Goal: Transaction & Acquisition: Obtain resource

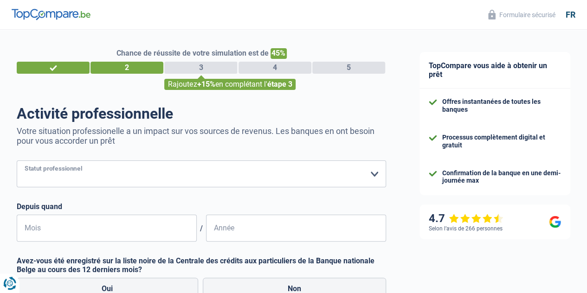
click at [144, 176] on select "Ouvrier Employé privé Employé public Invalide Indépendant Pensionné Chômeur Mut…" at bounding box center [202, 174] width 370 height 27
select select "mutuality"
click at [25, 162] on select "Ouvrier Employé privé Employé public Invalide Indépendant Pensionné Chômeur Mut…" at bounding box center [202, 174] width 370 height 27
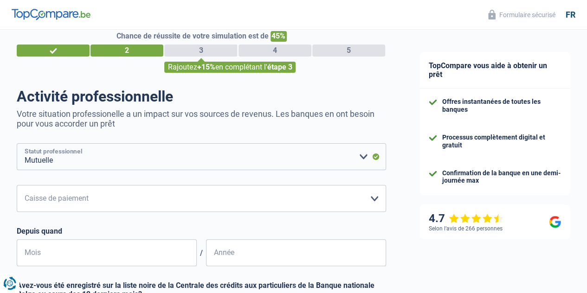
scroll to position [139, 0]
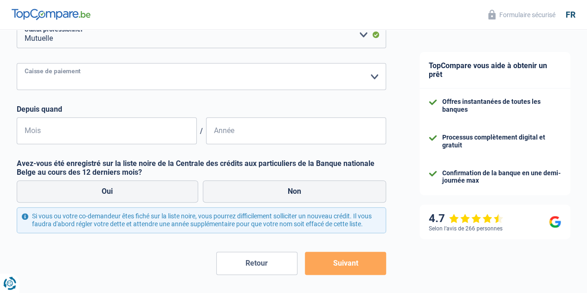
click at [103, 85] on select "Mutualité [DEMOGRAPHIC_DATA] Mutualité Socialiste (Solidaris) SPF Sécurité Soci…" at bounding box center [202, 76] width 370 height 27
select select "[DEMOGRAPHIC_DATA]"
click at [25, 64] on select "Mutualité [DEMOGRAPHIC_DATA] Mutualité Socialiste (Solidaris) SPF Sécurité Soci…" at bounding box center [202, 76] width 370 height 27
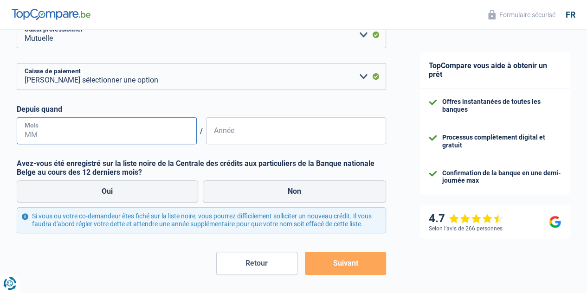
click at [96, 139] on input "Mois" at bounding box center [107, 130] width 180 height 27
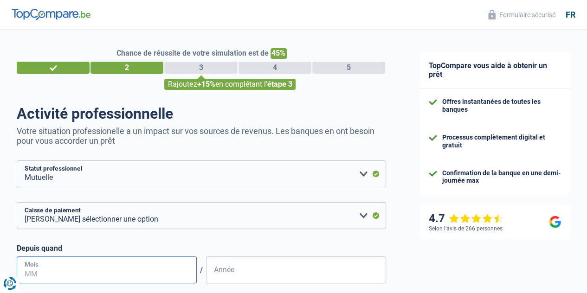
scroll to position [93, 0]
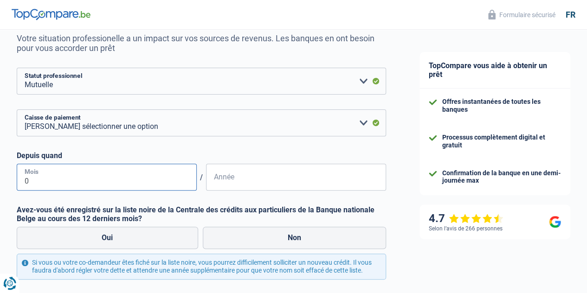
type input "09"
type input "2016"
click at [267, 242] on label "Non" at bounding box center [295, 238] width 184 height 22
click at [267, 242] on input "Non" at bounding box center [295, 238] width 184 height 22
radio input "true"
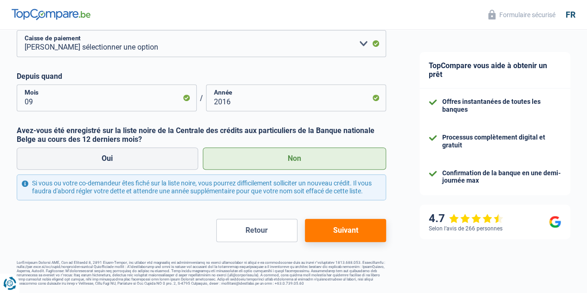
scroll to position [182, 0]
click at [326, 233] on button "Suivant" at bounding box center [345, 230] width 81 height 23
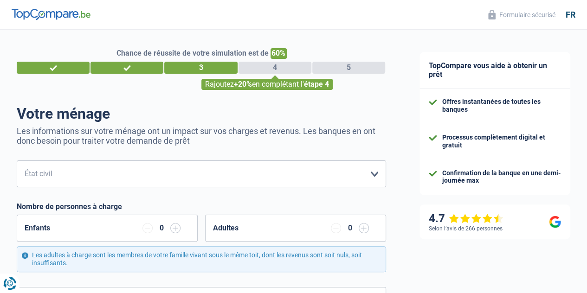
drag, startPoint x: 53, startPoint y: 135, endPoint x: 334, endPoint y: 143, distance: 281.5
click at [334, 143] on p "Les informations sur votre ménage ont un impact sur vos charges et revenus. Les…" at bounding box center [202, 136] width 370 height 20
click at [135, 175] on select "[PERSON_NAME](e) Cohabitant(e) légal(e) Divorcé(e) Veuf(ve) Séparé (de fait) Ve…" at bounding box center [202, 174] width 370 height 27
select select "single"
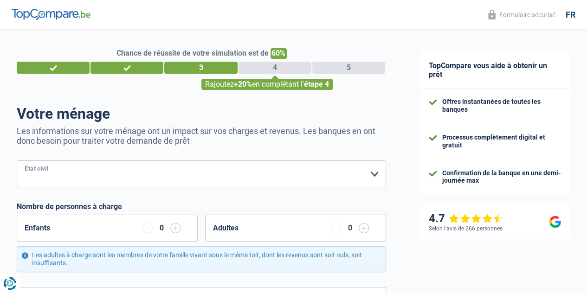
click at [25, 162] on select "[PERSON_NAME](e) Cohabitant(e) légal(e) Divorcé(e) Veuf(ve) Séparé (de fait) Ve…" at bounding box center [202, 174] width 370 height 27
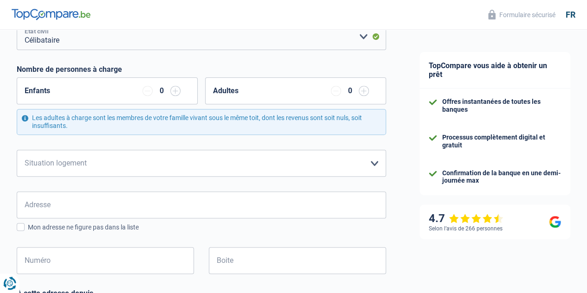
scroll to position [139, 0]
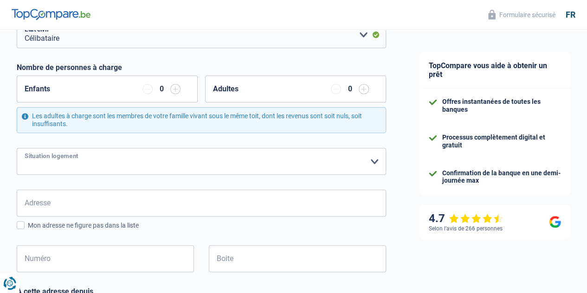
click at [87, 164] on select "Locataire Propriétaire avec prêt hypothécaire Propriétaire sans prêt hypothécai…" at bounding box center [202, 161] width 370 height 27
click at [25, 148] on select "Locataire Propriétaire avec prêt hypothécaire Propriétaire sans prêt hypothécai…" at bounding box center [202, 161] width 370 height 27
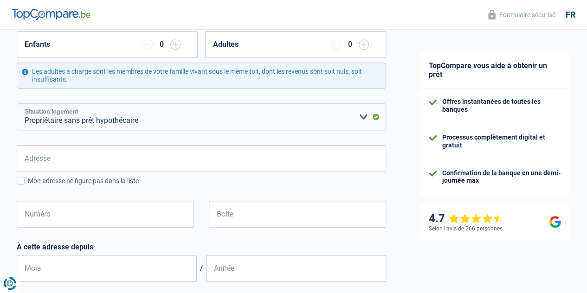
scroll to position [186, 0]
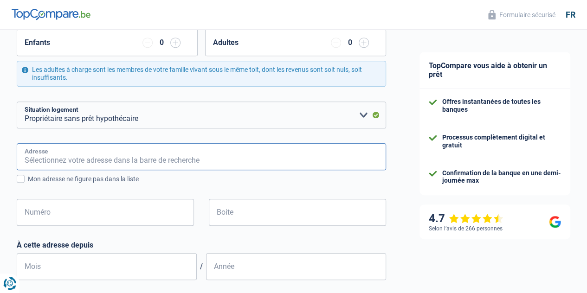
click at [56, 157] on input "Adresse" at bounding box center [202, 156] width 370 height 27
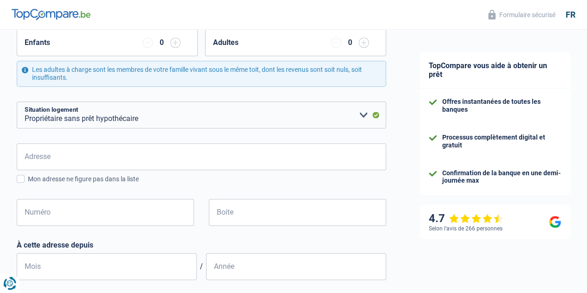
click at [15, 169] on div "Chance de réussite de votre simulation est de 60% 1 2 3 4 5 Rajoutez +20% en co…" at bounding box center [201, 188] width 403 height 696
click at [98, 118] on select "Locataire Propriétaire avec prêt hypothécaire Propriétaire sans prêt hypothécai…" at bounding box center [202, 115] width 370 height 27
select select "rents"
click at [25, 102] on select "Locataire Propriétaire avec prêt hypothécaire Propriétaire sans prêt hypothécai…" at bounding box center [202, 115] width 370 height 27
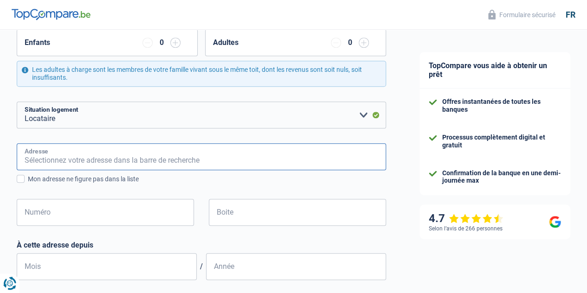
click at [59, 163] on input "Adresse" at bounding box center [202, 156] width 370 height 27
type input "[GEOGRAPHIC_DATA] 50"
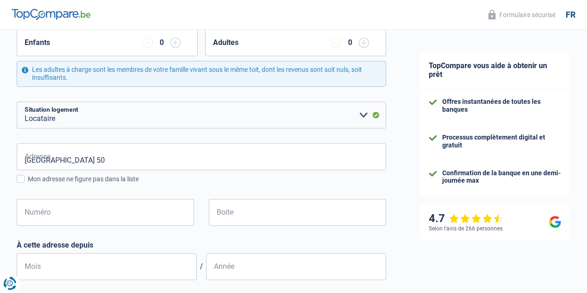
type input "[GEOGRAPHIC_DATA]"
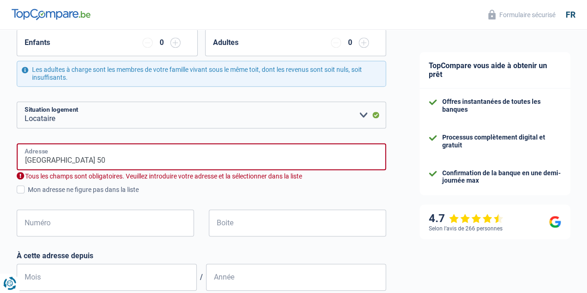
type input "[GEOGRAPHIC_DATA]"
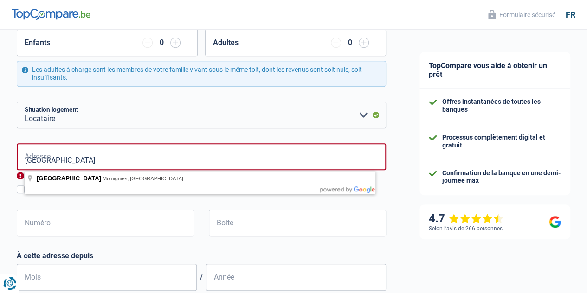
type input "[GEOGRAPHIC_DATA]"
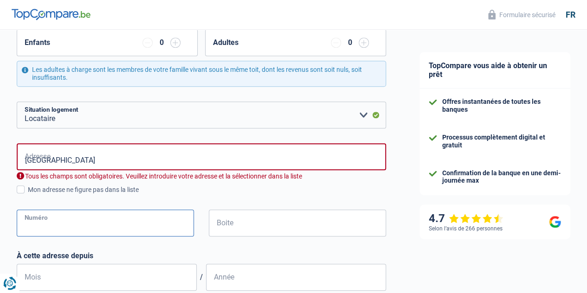
click at [68, 228] on input "Numéro" at bounding box center [105, 223] width 177 height 27
type input "50"
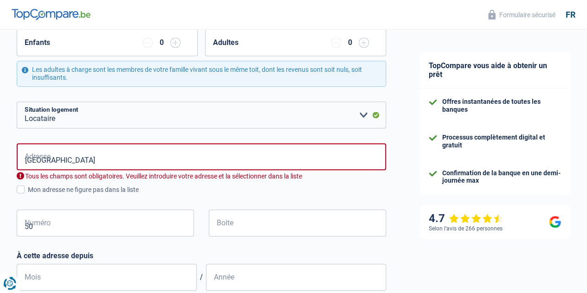
type input "Forges"
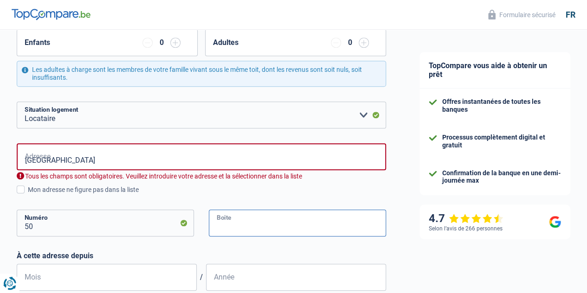
click at [223, 215] on input "Boite" at bounding box center [297, 223] width 177 height 27
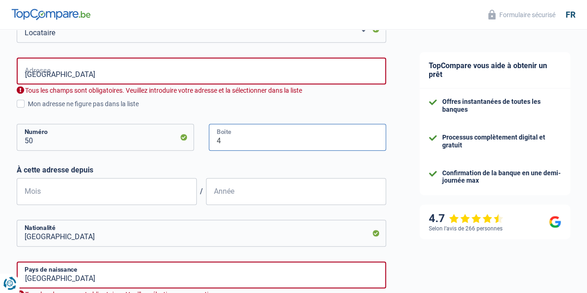
scroll to position [279, 0]
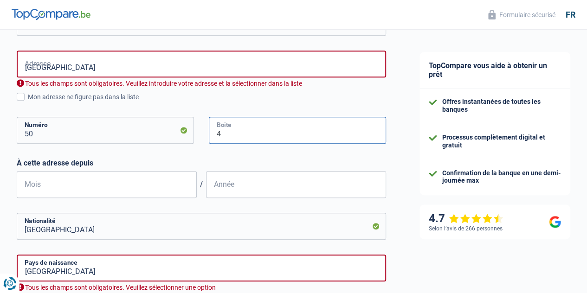
type input "4"
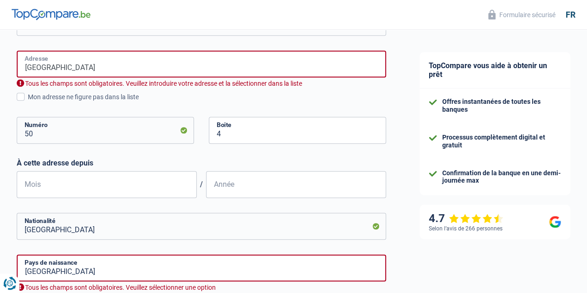
click at [133, 65] on input "[GEOGRAPHIC_DATA]" at bounding box center [202, 64] width 370 height 27
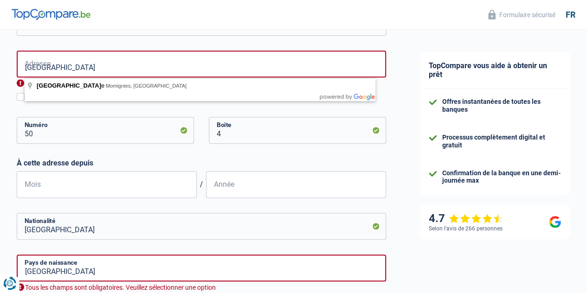
type input "[GEOGRAPHIC_DATA], Momignies, [GEOGRAPHIC_DATA]"
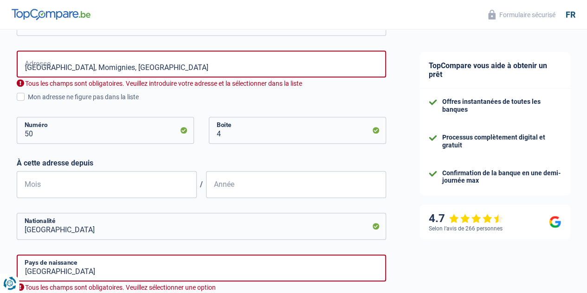
select select "BE"
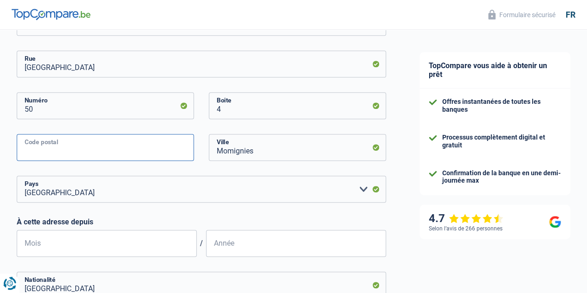
click at [83, 142] on input "Code postal" at bounding box center [105, 147] width 177 height 27
type input "6596"
click at [93, 242] on input "Mois" at bounding box center [107, 243] width 180 height 27
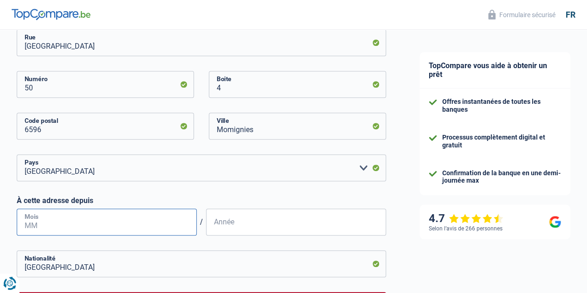
scroll to position [325, 0]
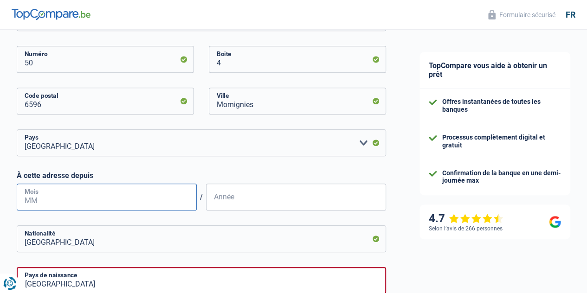
type input "2"
type input "06"
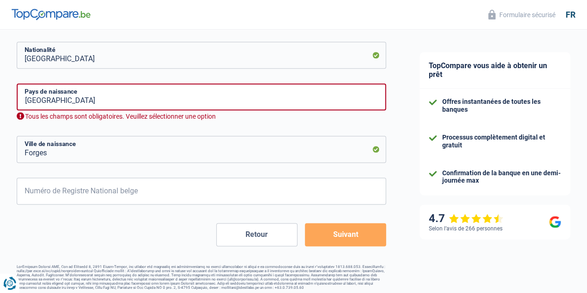
scroll to position [511, 0]
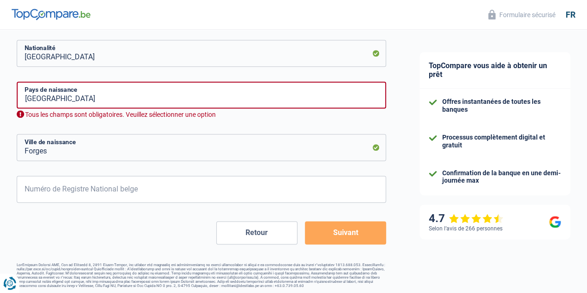
type input "2023"
click at [101, 190] on input "Numéro de Registre National belge" at bounding box center [202, 189] width 370 height 27
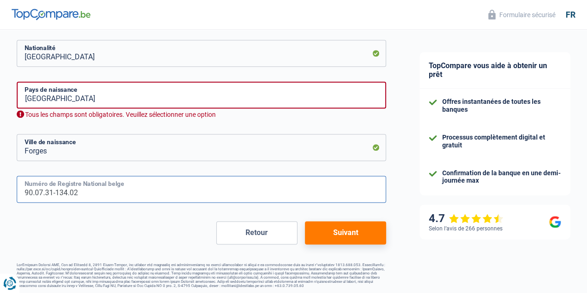
type input "90.07.31-134.02"
click at [332, 230] on button "Suivant" at bounding box center [345, 232] width 81 height 23
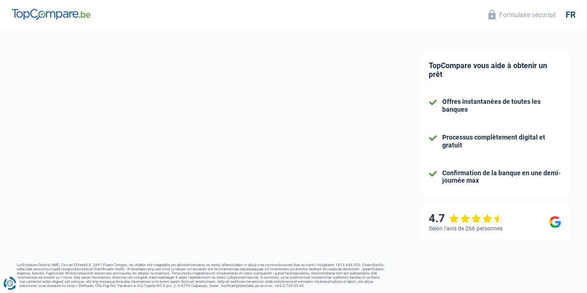
select select "mutualityIndemnity"
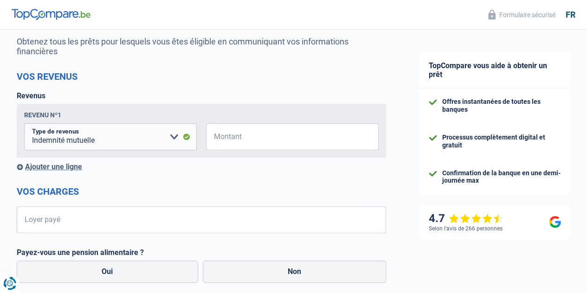
scroll to position [93, 0]
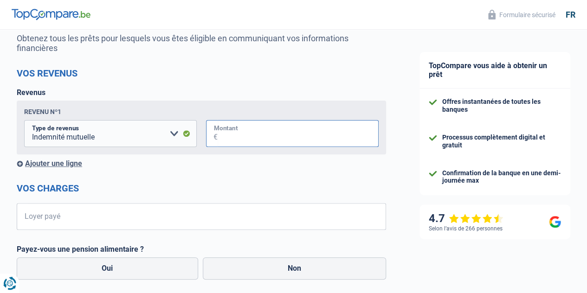
click at [239, 136] on input "Montant" at bounding box center [298, 133] width 161 height 27
type input "1.400"
click at [86, 217] on input "Loyer payé" at bounding box center [207, 216] width 358 height 27
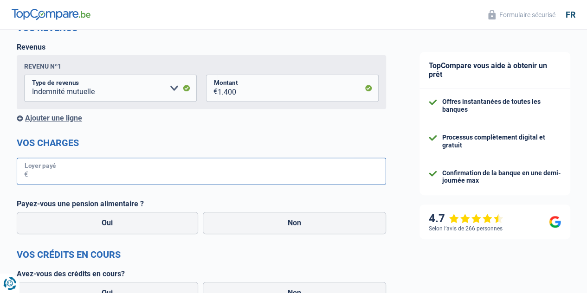
scroll to position [139, 0]
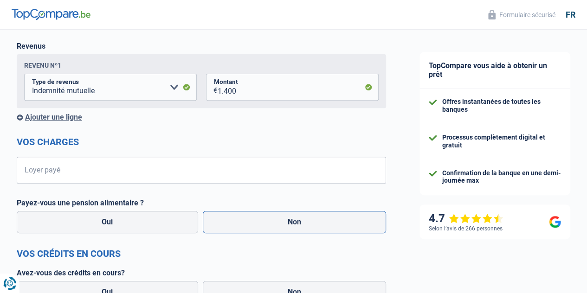
click at [228, 215] on label "Non" at bounding box center [295, 222] width 184 height 22
click at [228, 215] on input "Non" at bounding box center [295, 222] width 184 height 22
radio input "true"
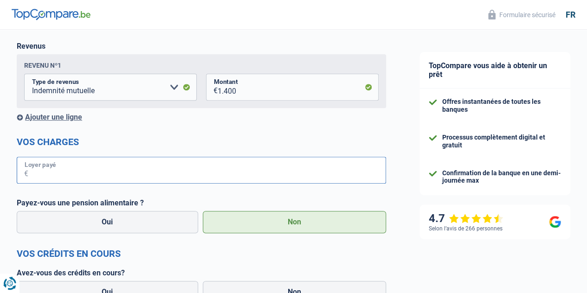
click at [73, 163] on input "Loyer payé" at bounding box center [207, 170] width 358 height 27
type input "612"
click at [7, 191] on div "Chance de réussite de votre simulation est de 80% 1 2 3 4 5 Rajoutez +10% en co…" at bounding box center [201, 205] width 403 height 636
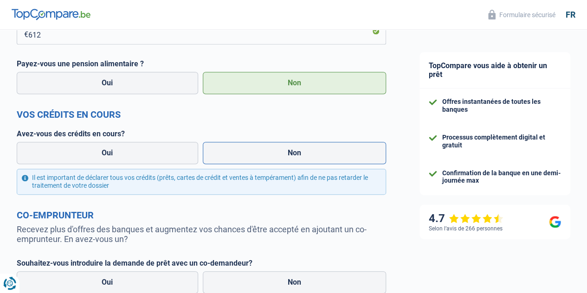
click at [238, 153] on label "Non" at bounding box center [295, 153] width 184 height 22
click at [238, 153] on input "Non" at bounding box center [295, 153] width 184 height 22
radio input "true"
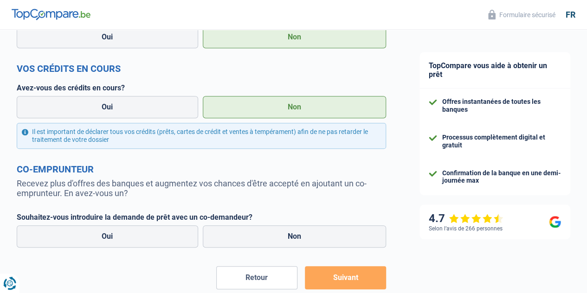
scroll to position [325, 0]
drag, startPoint x: 59, startPoint y: 187, endPoint x: 376, endPoint y: 190, distance: 316.2
click at [376, 190] on p "Recevez plus d'offres des banques et augmentez vos chances d'être accepté en aj…" at bounding box center [202, 188] width 370 height 20
click at [331, 208] on form "Vos revenus Revenus Revenu nº1 Allocation d'handicap Allocations chômage Alloca…" at bounding box center [202, 63] width 370 height 454
click at [141, 237] on label "Oui" at bounding box center [108, 236] width 182 height 22
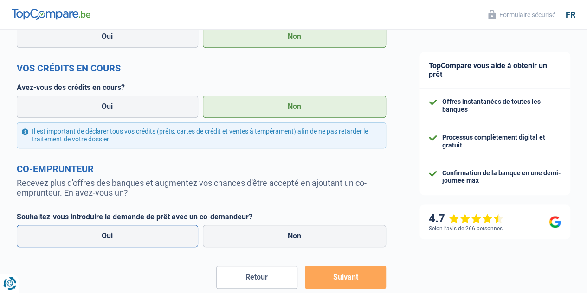
click at [141, 237] on input "Oui" at bounding box center [108, 236] width 182 height 22
radio input "true"
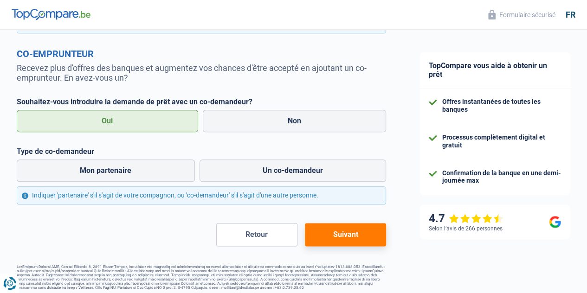
scroll to position [448, 0]
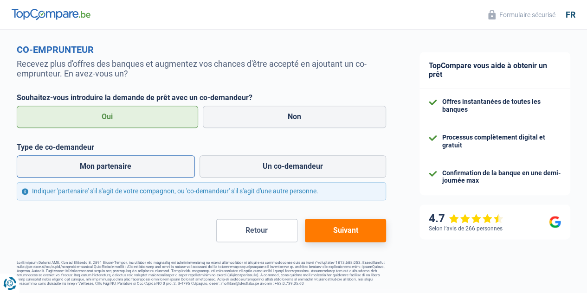
click at [143, 168] on label "Mon partenaire" at bounding box center [106, 167] width 178 height 22
click at [143, 168] on input "Mon partenaire" at bounding box center [106, 167] width 178 height 22
radio input "true"
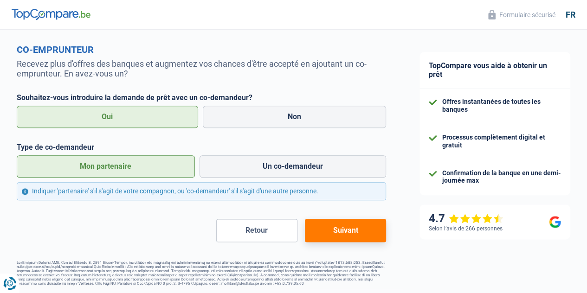
click at [319, 226] on button "Suivant" at bounding box center [345, 230] width 81 height 23
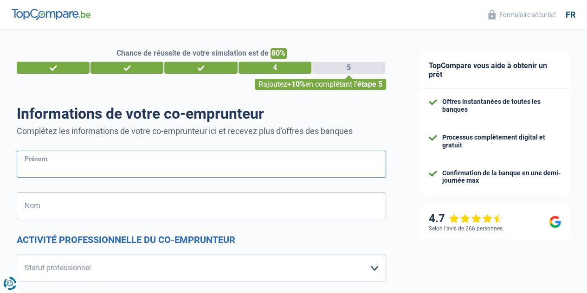
click at [101, 166] on input "Prénom" at bounding box center [202, 164] width 370 height 27
type input "[PERSON_NAME]"
type input "SCHOULEUR [PERSON_NAME]"
type input "[GEOGRAPHIC_DATA]"
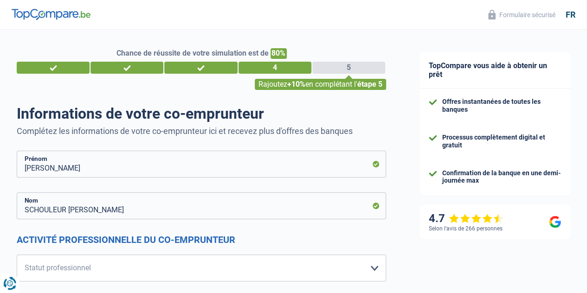
type input "[GEOGRAPHIC_DATA]"
drag, startPoint x: 142, startPoint y: 170, endPoint x: 11, endPoint y: 166, distance: 131.0
type input "[PERSON_NAME]"
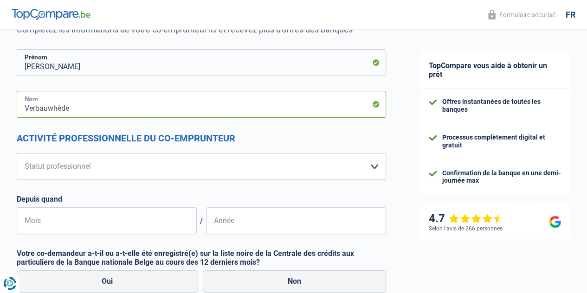
scroll to position [139, 0]
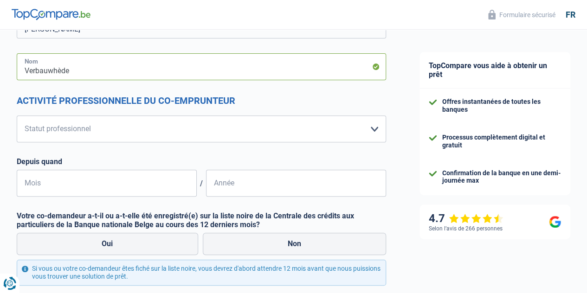
type input "Verbauwhède"
click at [111, 123] on select "Ouvrier Employé privé Employé public Invalide Indépendant Pensionné Chômeur Mut…" at bounding box center [202, 129] width 370 height 27
select select "independent"
click at [25, 116] on select "Ouvrier Employé privé Employé public Invalide Indépendant Pensionné Chômeur Mut…" at bounding box center [202, 129] width 370 height 27
select select "netSalary"
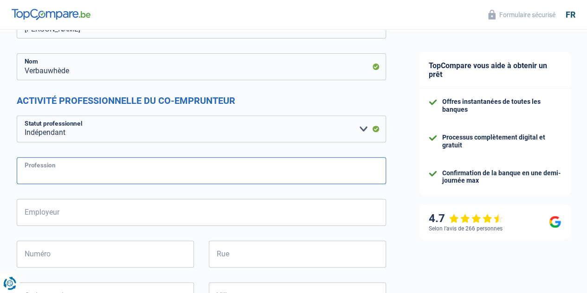
click at [69, 167] on input "Profession" at bounding box center [202, 170] width 370 height 27
type input "c"
type input "i"
type input "r"
type input "i"
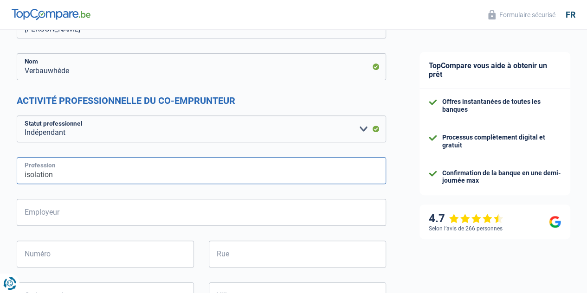
type input "isolation"
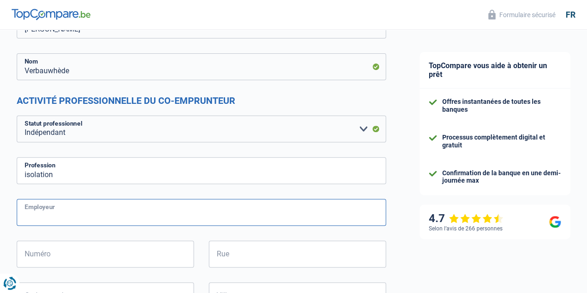
click at [66, 208] on input "Employeur" at bounding box center [202, 212] width 370 height 27
type input "indépendant en tant que personne physique"
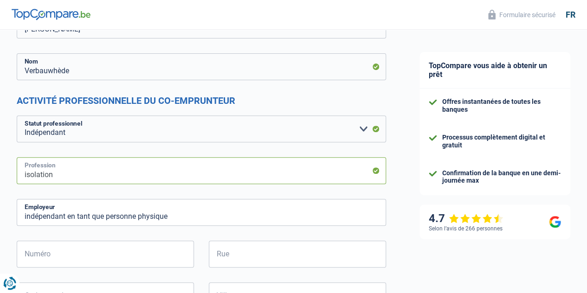
click at [76, 174] on input "isolation" at bounding box center [202, 170] width 370 height 27
type input "isolation"
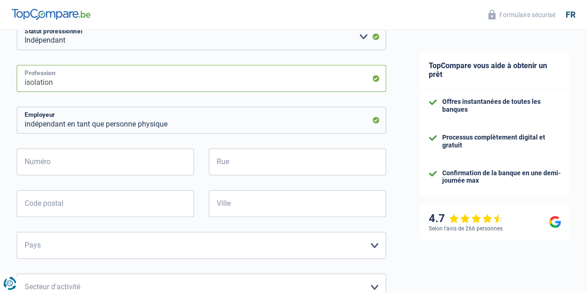
scroll to position [232, 0]
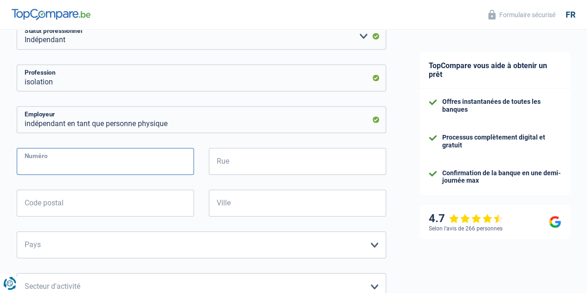
click at [73, 163] on input "Numéro" at bounding box center [105, 161] width 177 height 27
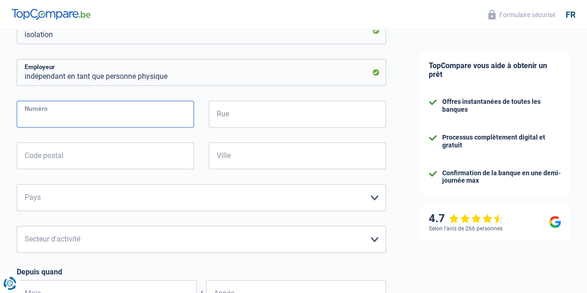
scroll to position [279, 0]
type input "0476690915"
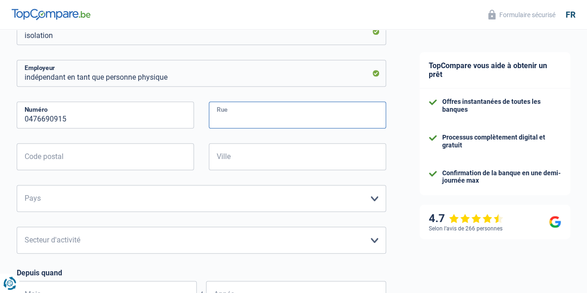
click at [252, 116] on input "Rue" at bounding box center [297, 115] width 177 height 27
type input "[GEOGRAPHIC_DATA] 50"
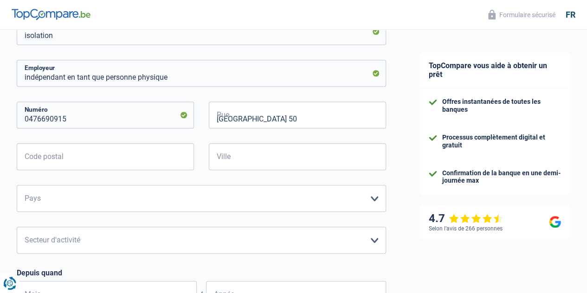
type input "6596"
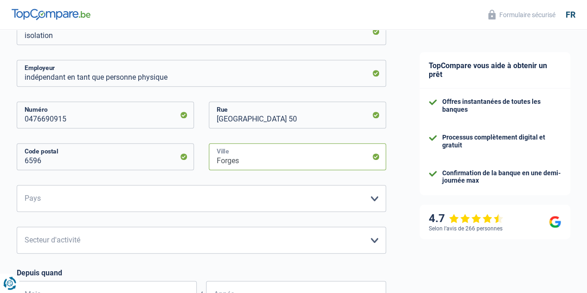
click at [241, 151] on input "Forges" at bounding box center [297, 156] width 177 height 27
drag, startPoint x: 243, startPoint y: 149, endPoint x: 193, endPoint y: 148, distance: 50.2
click at [193, 148] on div "6596 Code postal Forges Ville" at bounding box center [202, 164] width 384 height 42
type input "Momignies"
click at [151, 195] on select "Belgique Luxembourg Veuillez sélectionner une option" at bounding box center [202, 198] width 370 height 27
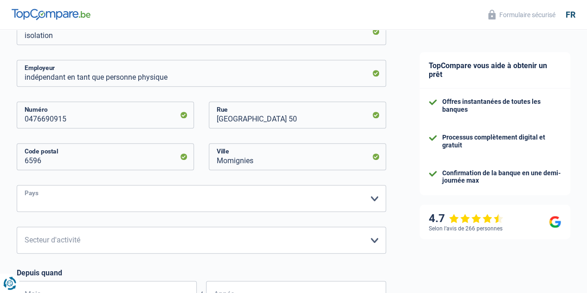
select select "BE"
click at [25, 186] on select "Belgique Luxembourg Veuillez sélectionner une option" at bounding box center [202, 198] width 370 height 27
click at [71, 236] on select "Agriculture/Pêche Industrie Horeca Courier/Fitness/Taxi Construction Banques/As…" at bounding box center [202, 240] width 370 height 27
select select "construction"
click at [25, 228] on select "Agriculture/Pêche Industrie Horeca Courier/Fitness/Taxi Construction Banques/As…" at bounding box center [202, 240] width 370 height 27
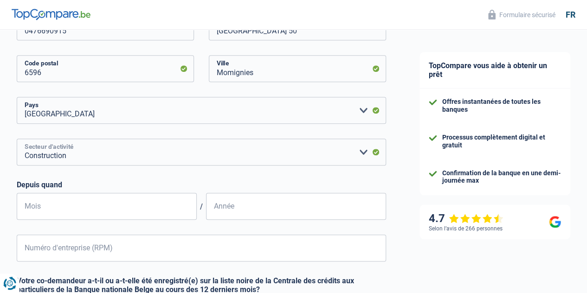
scroll to position [371, 0]
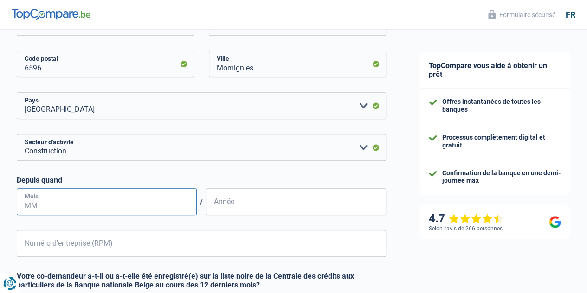
click at [67, 201] on input "Mois" at bounding box center [107, 202] width 180 height 27
click at [92, 202] on input "Mois" at bounding box center [107, 202] width 180 height 27
type input "11"
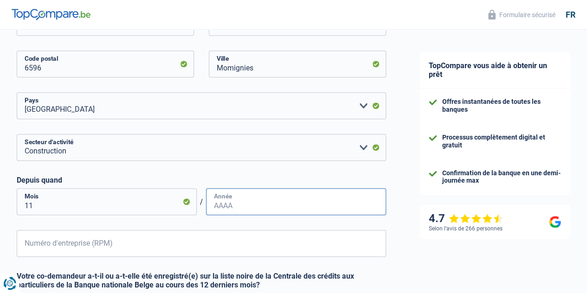
click at [234, 201] on input "Année" at bounding box center [296, 202] width 180 height 27
type input "2016"
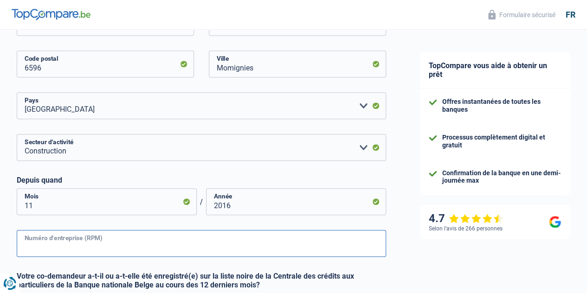
click at [120, 247] on input "Numéro d'entreprise (RPM)" at bounding box center [202, 243] width 370 height 27
click at [33, 249] on input "662381227" at bounding box center [202, 243] width 370 height 27
click at [35, 248] on input "662381227" at bounding box center [202, 243] width 370 height 27
click at [42, 247] on input "062381227" at bounding box center [202, 243] width 370 height 27
click at [88, 248] on input "0622381227" at bounding box center [202, 243] width 370 height 27
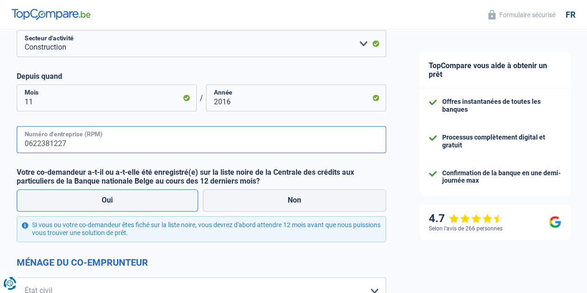
scroll to position [511, 0]
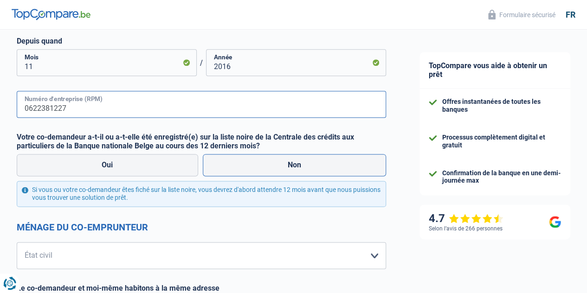
type input "0622381227"
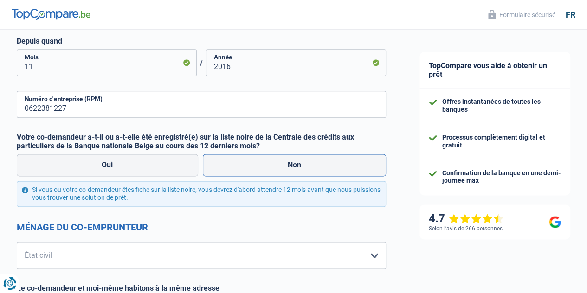
click at [291, 163] on label "Non" at bounding box center [295, 165] width 184 height 22
click at [291, 163] on input "Non" at bounding box center [295, 165] width 184 height 22
radio input "true"
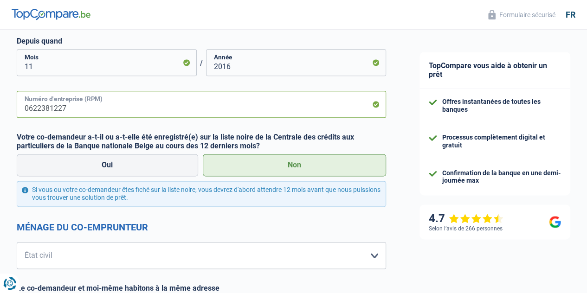
drag, startPoint x: 45, startPoint y: 111, endPoint x: 34, endPoint y: 112, distance: 10.8
click at [45, 111] on input "0622381227" at bounding box center [202, 104] width 370 height 27
click at [106, 107] on input "0662381227" at bounding box center [202, 104] width 370 height 27
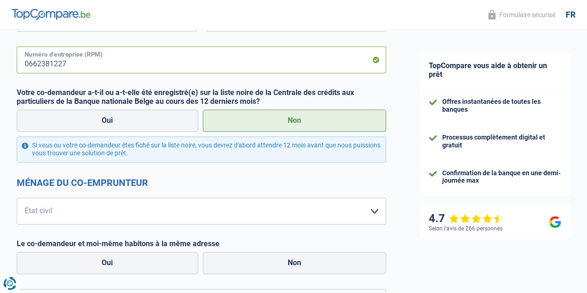
scroll to position [557, 0]
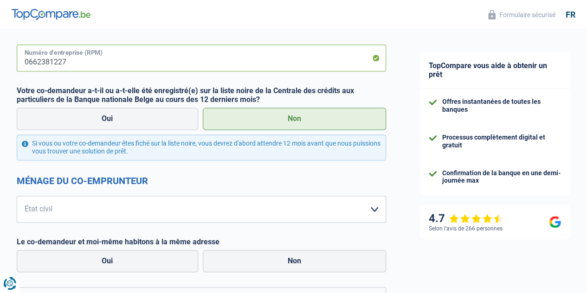
type input "0662381227"
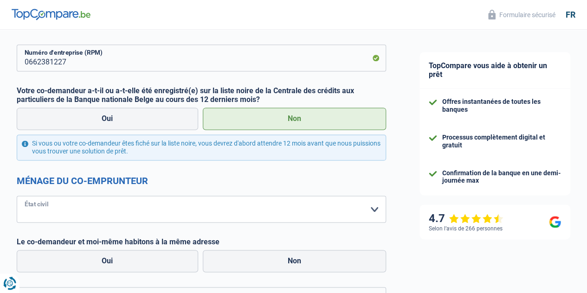
click at [91, 215] on select "[PERSON_NAME](e) Cohabitant(e) légal(e) Divorcé(e) Veuf(ve) Séparé (de fait) Ve…" at bounding box center [202, 209] width 370 height 27
select select "single"
click at [25, 196] on select "[PERSON_NAME](e) Cohabitant(e) légal(e) Divorcé(e) Veuf(ve) Séparé (de fait) Ve…" at bounding box center [202, 209] width 370 height 27
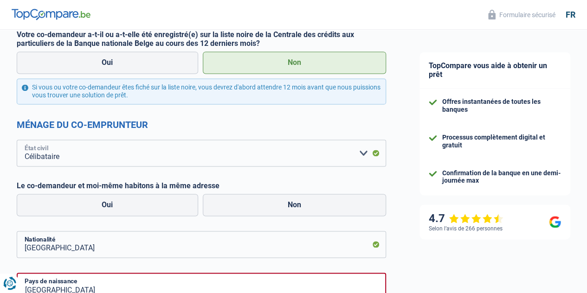
scroll to position [650, 0]
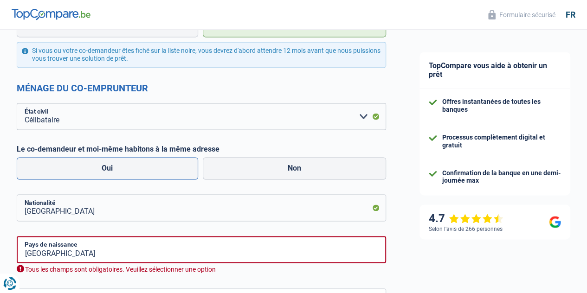
click at [150, 170] on label "Oui" at bounding box center [108, 168] width 182 height 22
click at [150, 170] on input "Oui" at bounding box center [108, 168] width 182 height 22
radio input "true"
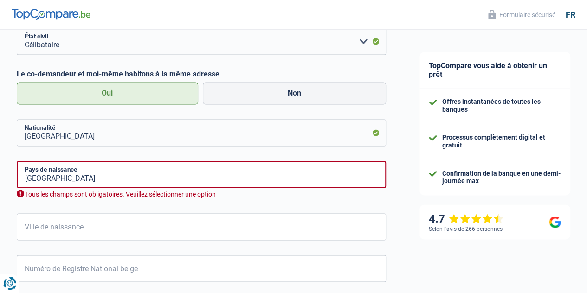
scroll to position [743, 0]
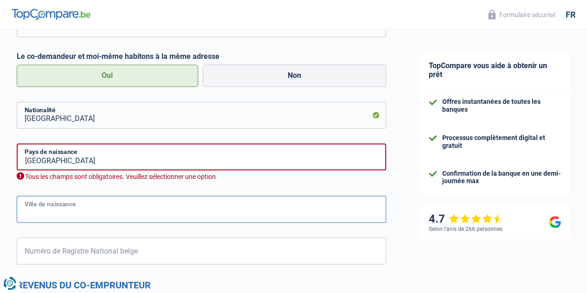
click at [84, 213] on input "Ville de naissance" at bounding box center [202, 209] width 370 height 27
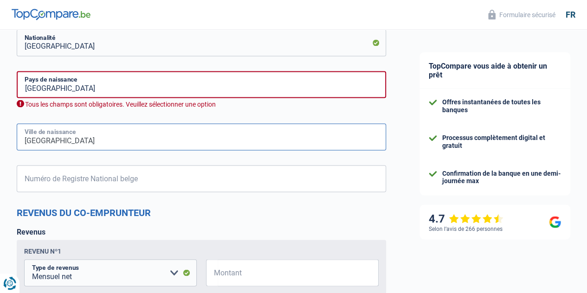
scroll to position [836, 0]
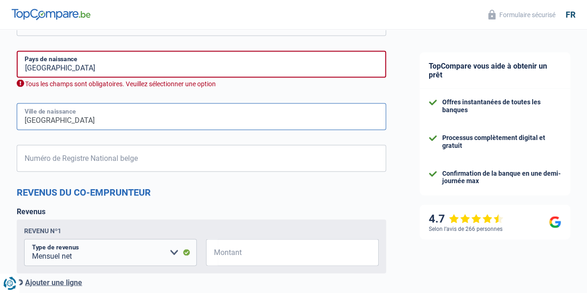
type input "[GEOGRAPHIC_DATA]"
click at [118, 158] on input "Numéro de Registre National belge" at bounding box center [202, 158] width 370 height 27
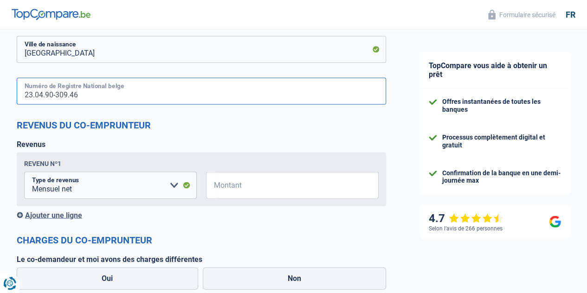
scroll to position [929, 0]
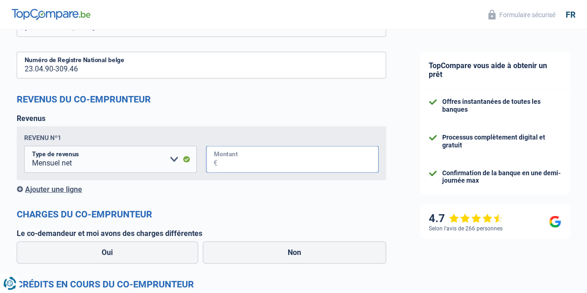
click at [248, 150] on div "Revenu nº1 Allocation d'handicap Allocations chômage Allocations familiales Chè…" at bounding box center [202, 154] width 370 height 54
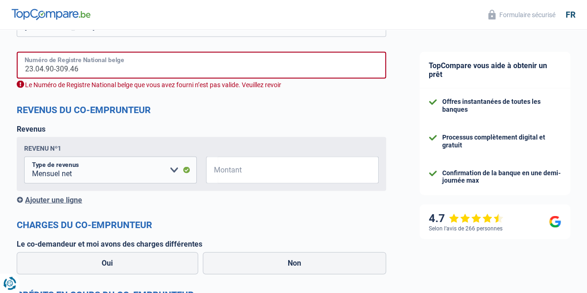
click at [59, 68] on input "23.04.90-309.46" at bounding box center [202, 65] width 370 height 27
drag, startPoint x: 61, startPoint y: 68, endPoint x: 32, endPoint y: 68, distance: 29.3
click at [33, 68] on input "23.04.90-309.46" at bounding box center [202, 65] width 370 height 27
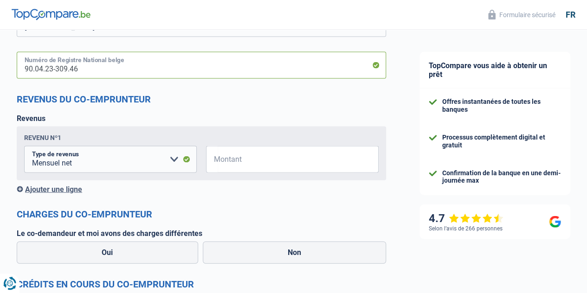
type input "90.04.23-309.46"
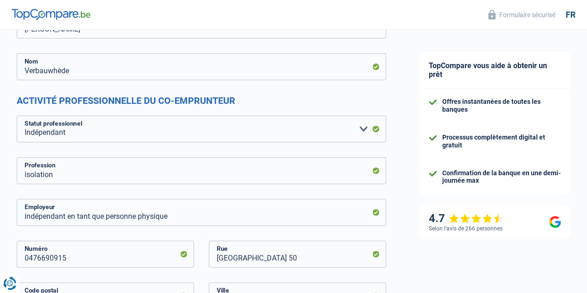
scroll to position [0, 0]
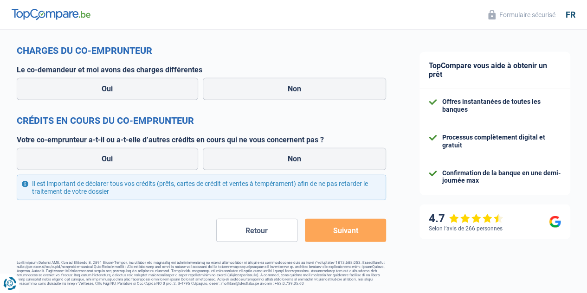
click at [238, 229] on button "Retour" at bounding box center [256, 230] width 81 height 23
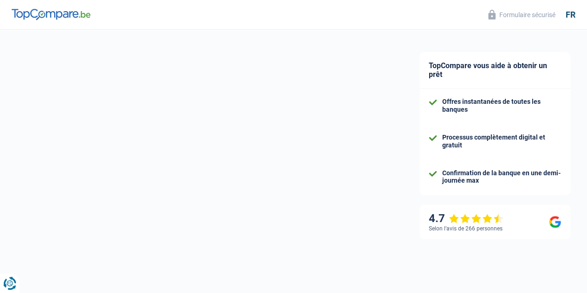
select select "mutualityIndemnity"
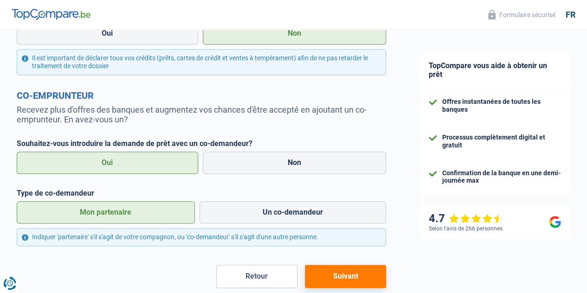
scroll to position [448, 0]
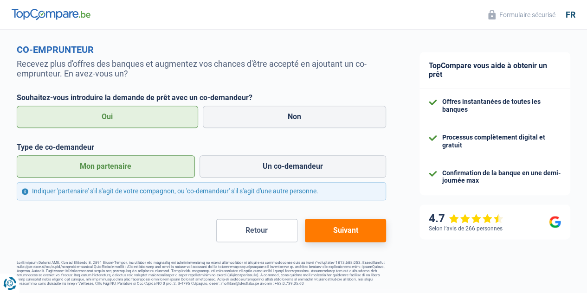
click at [228, 227] on button "Retour" at bounding box center [256, 230] width 81 height 23
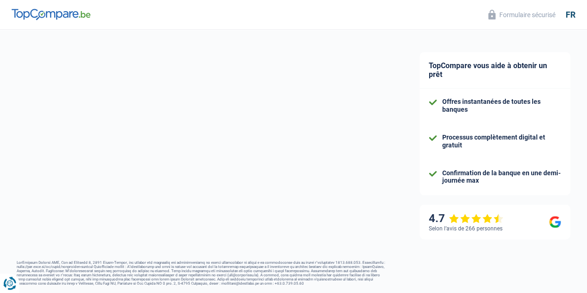
select select "single"
select select "rents"
select select "BE"
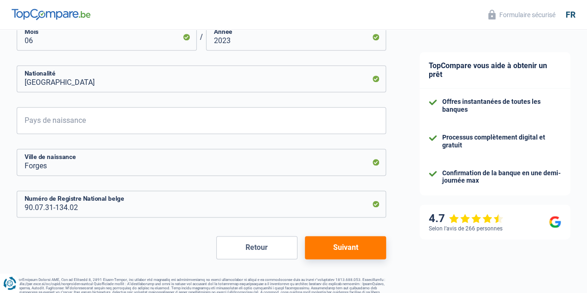
scroll to position [504, 0]
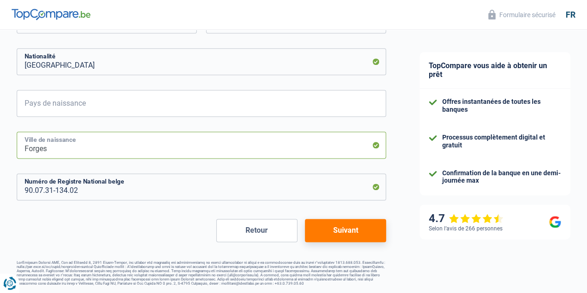
click at [101, 143] on input "Forges" at bounding box center [202, 145] width 370 height 27
drag, startPoint x: 80, startPoint y: 150, endPoint x: 45, endPoint y: 146, distance: 35.0
click at [46, 146] on input "Forges" at bounding box center [202, 145] width 370 height 27
type input "F"
type input "Lobbes"
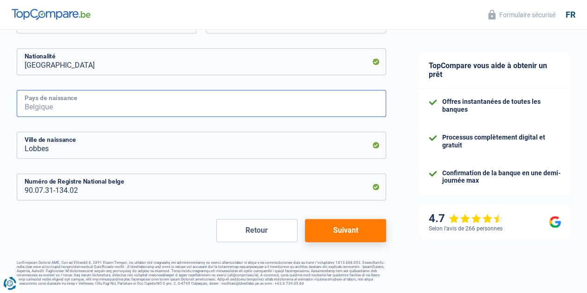
click at [54, 104] on input "Pays de naissance" at bounding box center [202, 103] width 370 height 27
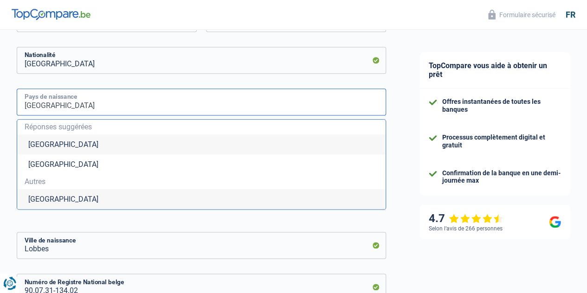
type input "[GEOGRAPHIC_DATA]"
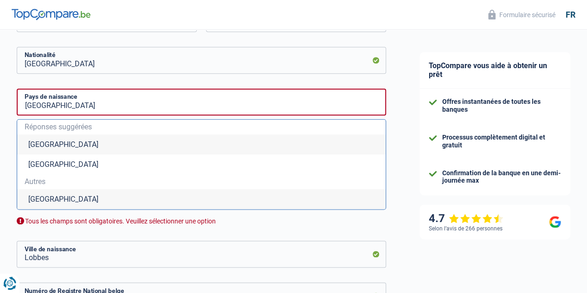
click at [39, 140] on li "[GEOGRAPHIC_DATA]" at bounding box center [201, 145] width 369 height 20
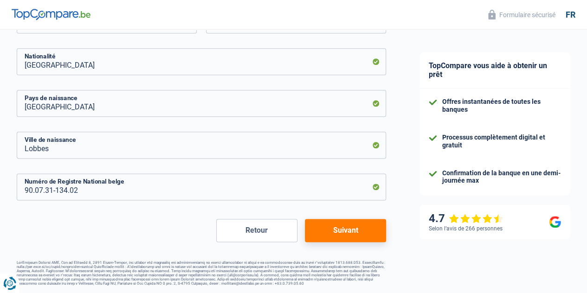
click at [312, 231] on button "Suivant" at bounding box center [345, 230] width 81 height 23
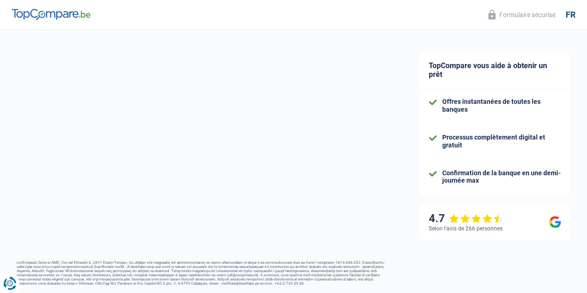
select select "mutualityIndemnity"
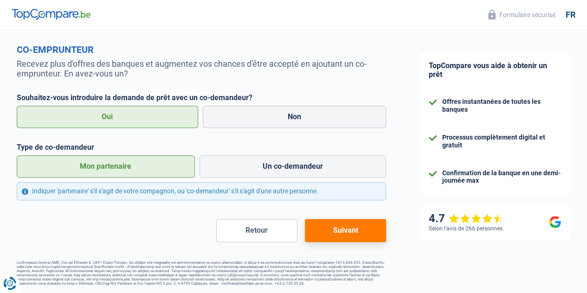
click at [330, 237] on button "Suivant" at bounding box center [345, 230] width 81 height 23
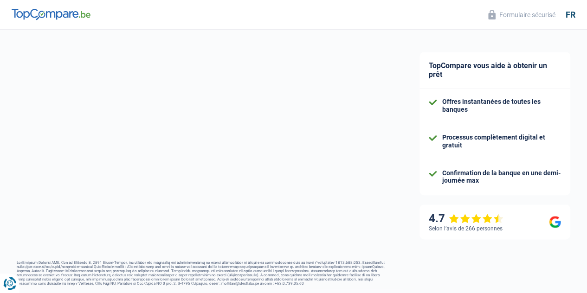
select select "independent"
select select "BE"
select select "construction"
select select "single"
select select "netSalary"
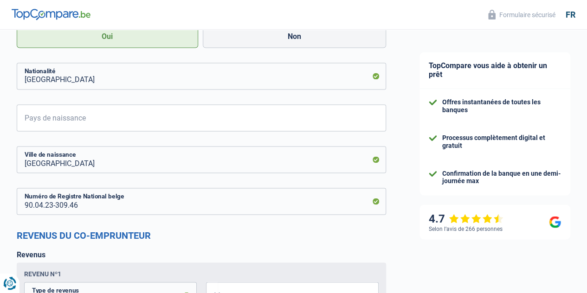
scroll to position [789, 0]
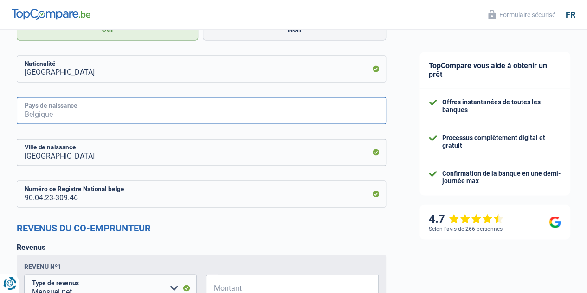
click at [78, 99] on input "Pays de naissance" at bounding box center [202, 110] width 370 height 27
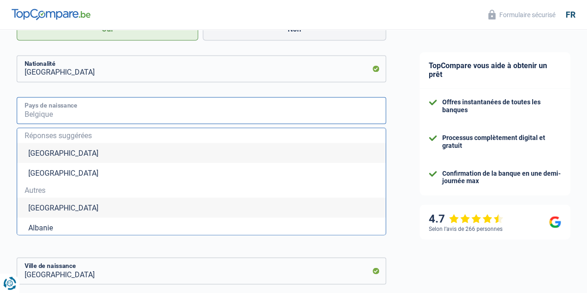
type input "V"
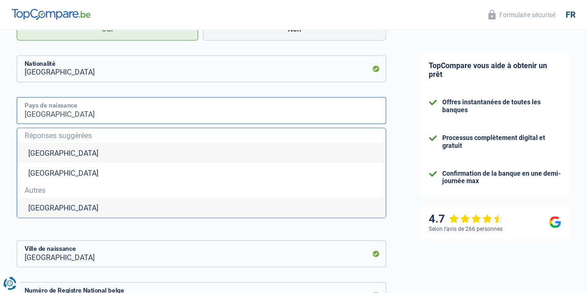
type input "[GEOGRAPHIC_DATA]"
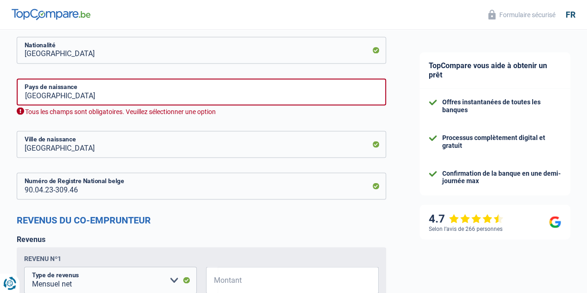
scroll to position [836, 0]
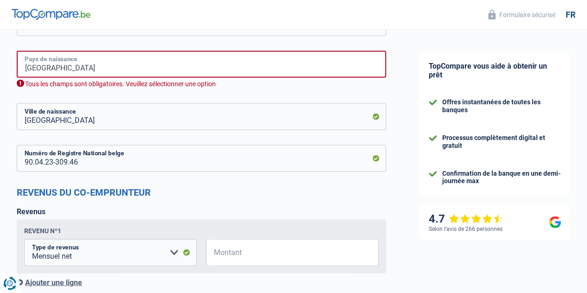
click at [84, 65] on input "[GEOGRAPHIC_DATA]" at bounding box center [202, 64] width 370 height 27
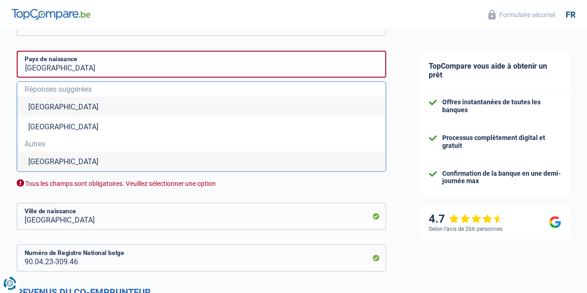
click at [53, 108] on li "[GEOGRAPHIC_DATA]" at bounding box center [201, 107] width 369 height 20
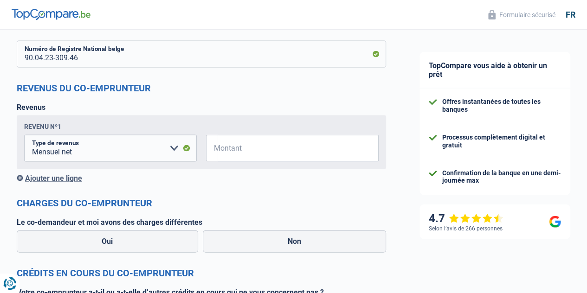
scroll to position [929, 0]
click at [240, 144] on input "Montant" at bounding box center [298, 149] width 161 height 27
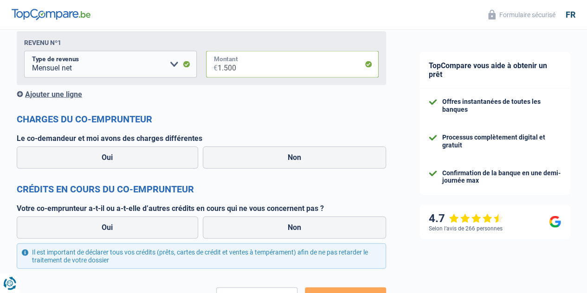
scroll to position [1021, 0]
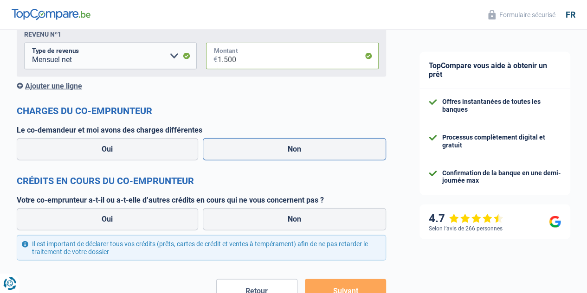
type input "1.500"
click at [260, 153] on label "Non" at bounding box center [295, 149] width 184 height 22
click at [260, 153] on input "Non" at bounding box center [295, 149] width 184 height 22
radio input "true"
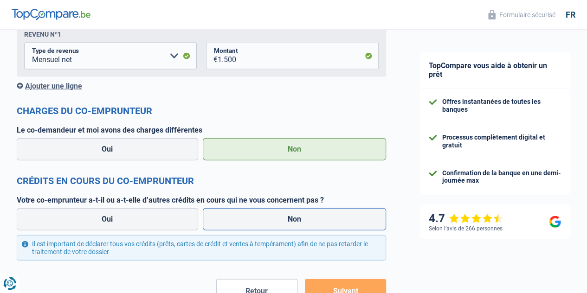
click at [238, 223] on label "Non" at bounding box center [295, 219] width 184 height 22
click at [238, 223] on input "Non" at bounding box center [295, 219] width 184 height 22
radio input "true"
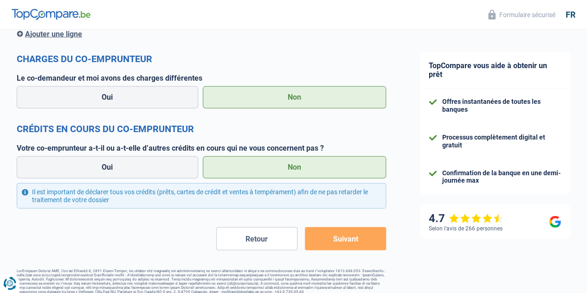
scroll to position [1084, 0]
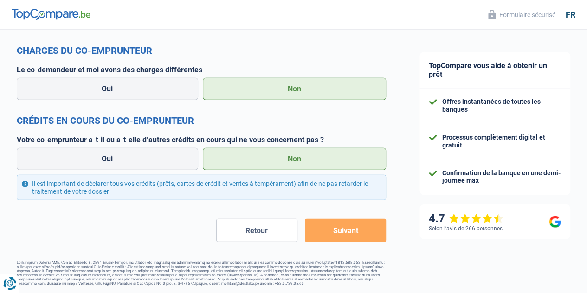
click at [345, 232] on button "Suivant" at bounding box center [345, 230] width 81 height 23
drag, startPoint x: 81, startPoint y: 183, endPoint x: 178, endPoint y: 195, distance: 97.2
click at [178, 195] on div "Il est important de déclarer tous vos crédits (prêts, cartes de crédit et vente…" at bounding box center [202, 188] width 370 height 26
click at [319, 229] on button "Suivant" at bounding box center [345, 230] width 81 height 23
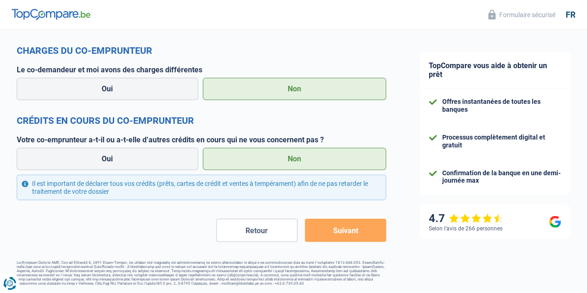
click at [347, 236] on button "Suivant" at bounding box center [345, 230] width 81 height 23
click at [254, 229] on button "Retour" at bounding box center [256, 230] width 81 height 23
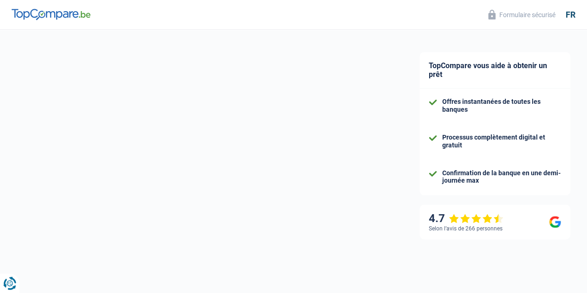
select select "mutualityIndemnity"
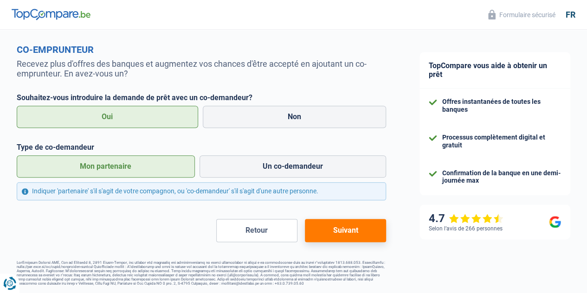
scroll to position [448, 0]
click at [251, 237] on button "Retour" at bounding box center [256, 230] width 81 height 23
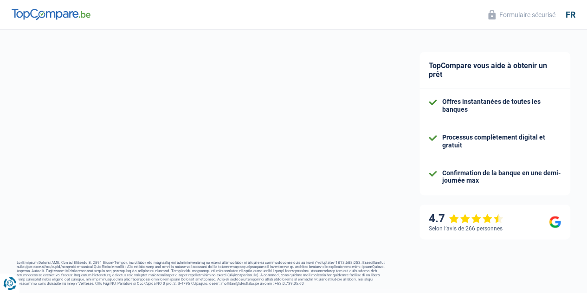
select select "single"
select select "rents"
select select "BE"
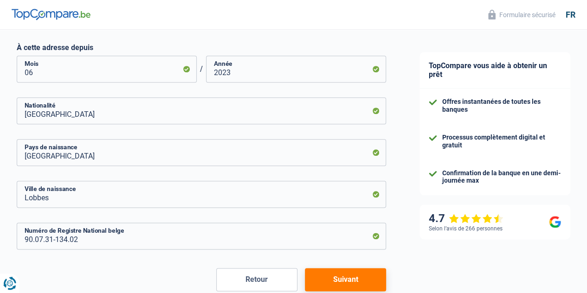
scroll to position [504, 0]
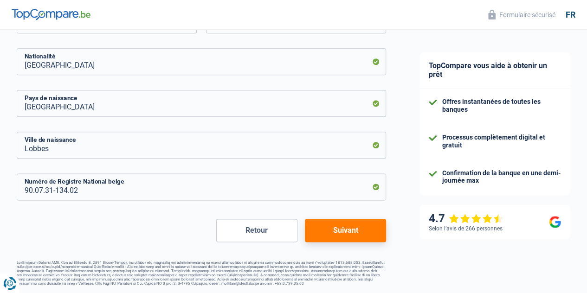
click at [336, 234] on button "Suivant" at bounding box center [345, 230] width 81 height 23
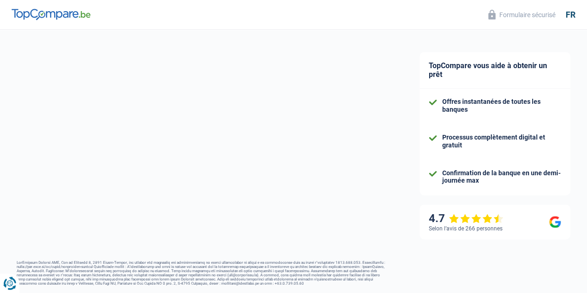
select select "mutualityIndemnity"
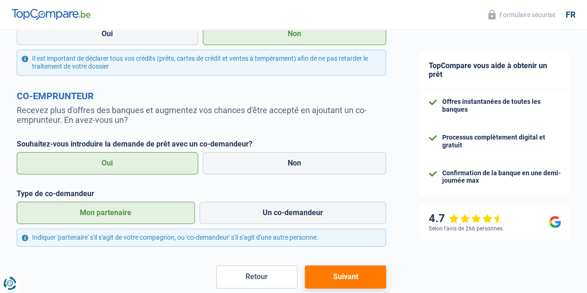
scroll to position [418, 0]
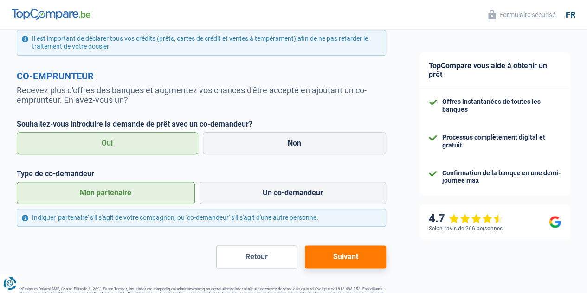
click at [328, 260] on button "Suivant" at bounding box center [345, 257] width 81 height 23
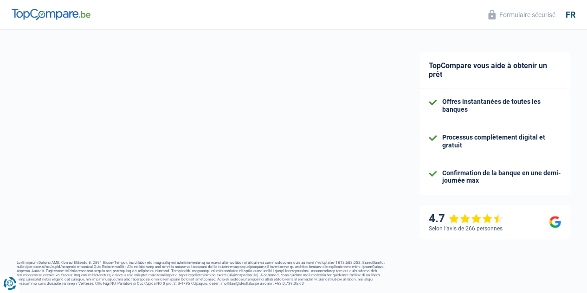
select select "independent"
select select "BE"
select select "construction"
select select "single"
select select "netSalary"
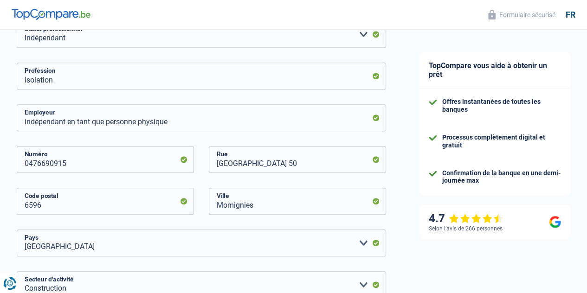
scroll to position [232, 0]
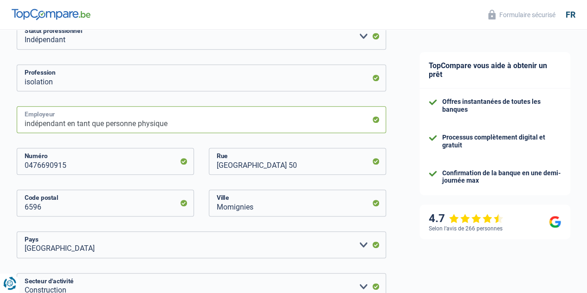
click at [85, 123] on input "indépendant en tant que personne physique" at bounding box center [202, 119] width 370 height 27
drag, startPoint x: 75, startPoint y: 126, endPoint x: 209, endPoint y: 132, distance: 134.3
click at [209, 132] on input "indépendant en tant que personne physique" at bounding box center [202, 119] width 370 height 27
type input "i"
type input "Pas d'employeur"
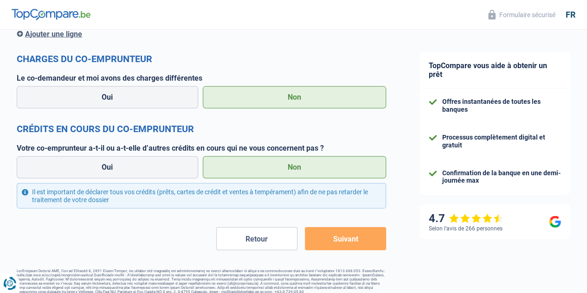
scroll to position [1084, 0]
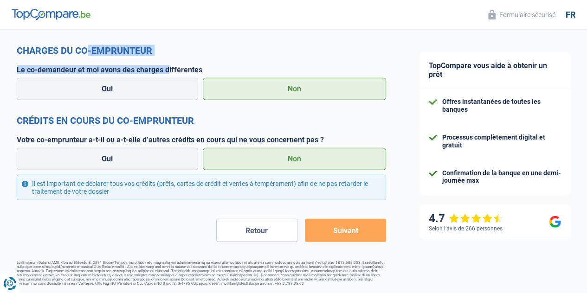
drag, startPoint x: 33, startPoint y: 44, endPoint x: 176, endPoint y: 57, distance: 144.1
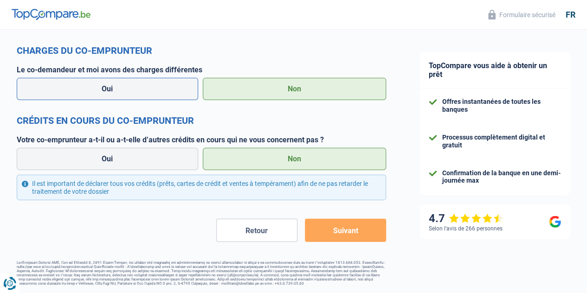
click at [162, 84] on label "Oui" at bounding box center [108, 89] width 182 height 22
click at [162, 84] on input "Oui" at bounding box center [108, 89] width 182 height 22
radio input "true"
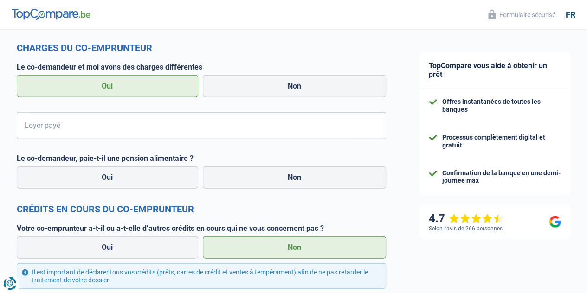
scroll to position [1083, 0]
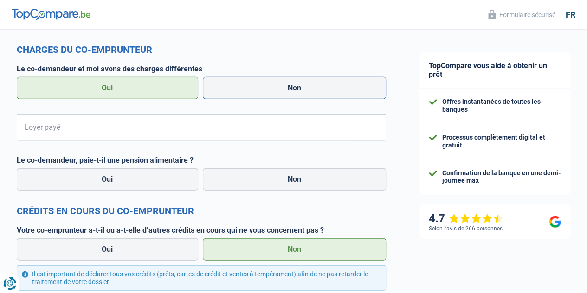
click at [261, 97] on label "Non" at bounding box center [295, 88] width 184 height 22
click at [261, 97] on input "Non" at bounding box center [295, 88] width 184 height 22
radio input "true"
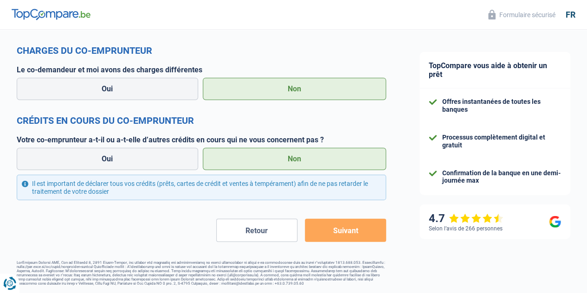
scroll to position [1084, 0]
click at [316, 226] on button "Suivant" at bounding box center [345, 230] width 81 height 23
click at [316, 230] on button "Suivant" at bounding box center [345, 230] width 81 height 23
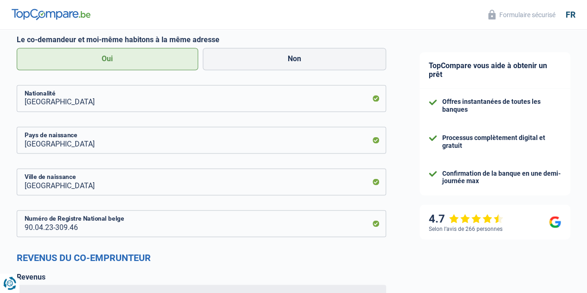
scroll to position [759, 0]
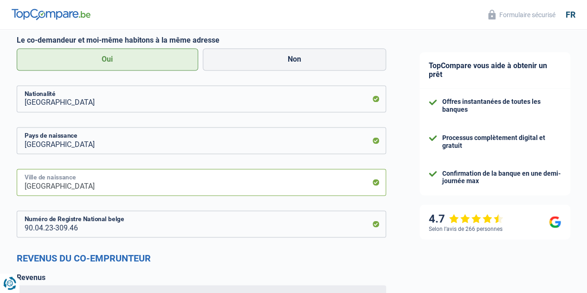
click at [62, 185] on input "[GEOGRAPHIC_DATA]" at bounding box center [202, 182] width 370 height 27
drag, startPoint x: 61, startPoint y: 186, endPoint x: 26, endPoint y: 187, distance: 35.3
click at [26, 187] on input "[GEOGRAPHIC_DATA]" at bounding box center [202, 182] width 370 height 27
type input "Chimay"
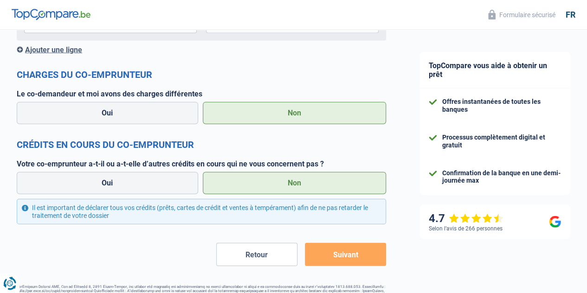
scroll to position [1084, 0]
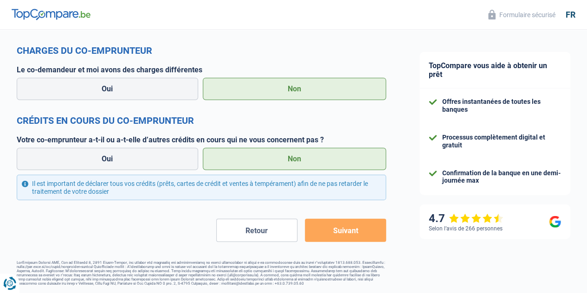
click at [321, 229] on button "Suivant" at bounding box center [345, 230] width 81 height 23
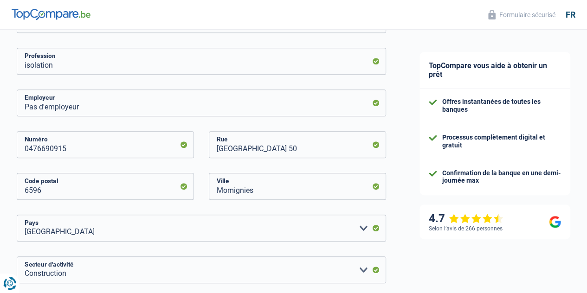
scroll to position [248, 0]
click at [298, 199] on input "Momignies" at bounding box center [297, 187] width 177 height 27
drag, startPoint x: 297, startPoint y: 194, endPoint x: 213, endPoint y: 192, distance: 84.5
click at [213, 192] on input "Momignies" at bounding box center [297, 187] width 177 height 27
type input "Seloignes"
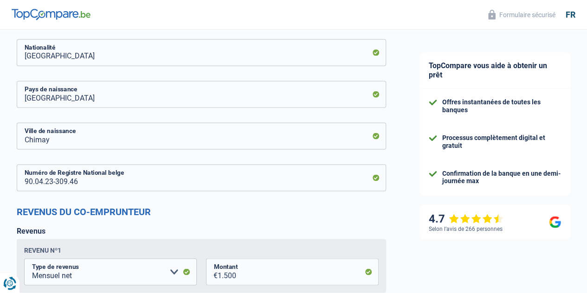
scroll to position [1084, 0]
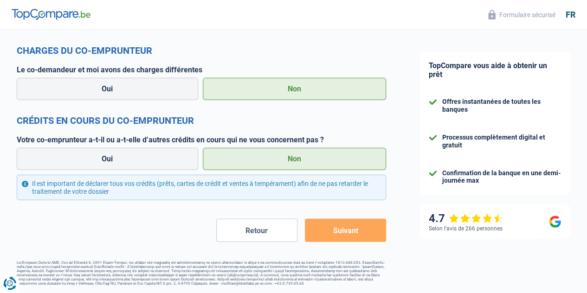
click at [324, 236] on button "Suivant" at bounding box center [345, 230] width 81 height 23
click at [321, 232] on button "Suivant" at bounding box center [345, 230] width 81 height 23
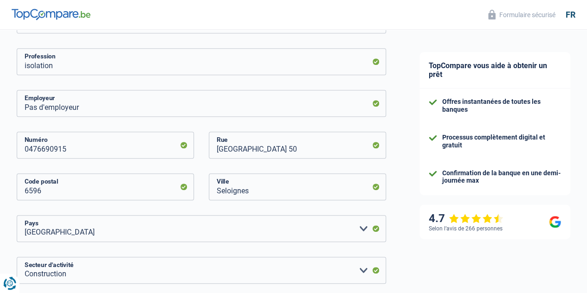
scroll to position [0, 0]
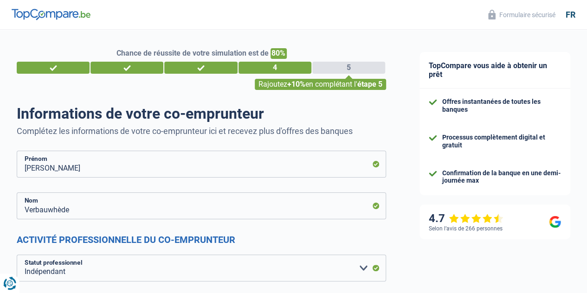
drag, startPoint x: 262, startPoint y: 85, endPoint x: 379, endPoint y: 81, distance: 117.5
click at [379, 81] on div "Chance de réussite de votre simulation est de 80% 1 2 3 4 5 Rajoutez +10% en co…" at bounding box center [202, 69] width 384 height 42
drag, startPoint x: 142, startPoint y: 52, endPoint x: 294, endPoint y: 52, distance: 152.3
click at [294, 52] on div "Chance de réussite de votre simulation est de 80%" at bounding box center [202, 53] width 370 height 11
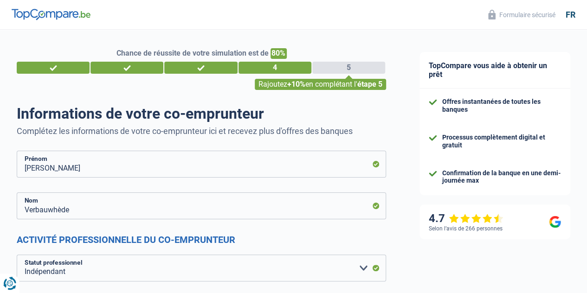
click at [294, 52] on div "Chance de réussite de votre simulation est de 80%" at bounding box center [202, 53] width 370 height 11
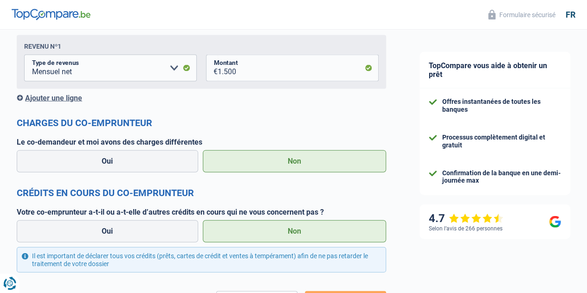
scroll to position [1084, 0]
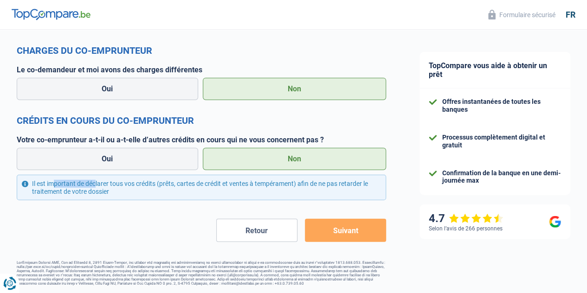
drag, startPoint x: 77, startPoint y: 183, endPoint x: 216, endPoint y: 176, distance: 139.5
click at [216, 176] on div "Il est important de déclarer tous vos crédits (prêts, cartes de crédit et vente…" at bounding box center [202, 188] width 370 height 26
click at [212, 183] on div "Il est important de déclarer tous vos crédits (prêts, cartes de crédit et vente…" at bounding box center [202, 188] width 370 height 26
drag, startPoint x: 186, startPoint y: 182, endPoint x: 232, endPoint y: 182, distance: 46.0
click at [232, 182] on div "Il est important de déclarer tous vos crédits (prêts, cartes de crédit et vente…" at bounding box center [202, 188] width 370 height 26
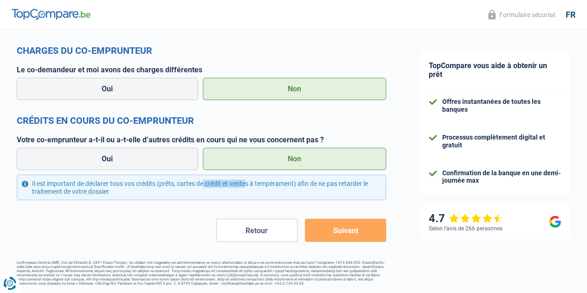
drag, startPoint x: 237, startPoint y: 183, endPoint x: 338, endPoint y: 191, distance: 100.6
click at [338, 191] on div "Il est important de déclarer tous vos crédits (prêts, cartes de crédit et vente…" at bounding box center [202, 188] width 370 height 26
click at [138, 188] on div "Il est important de déclarer tous vos crédits (prêts, cartes de crédit et vente…" at bounding box center [202, 188] width 370 height 26
click at [171, 157] on label "Oui" at bounding box center [108, 159] width 182 height 22
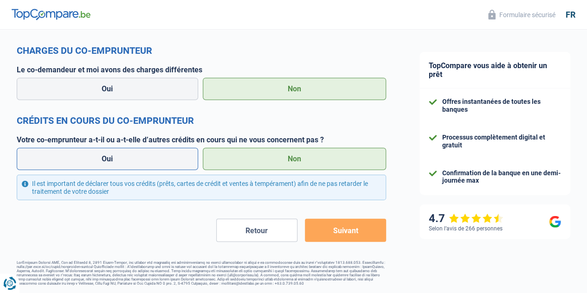
click at [171, 157] on input "Oui" at bounding box center [108, 159] width 182 height 22
radio input "true"
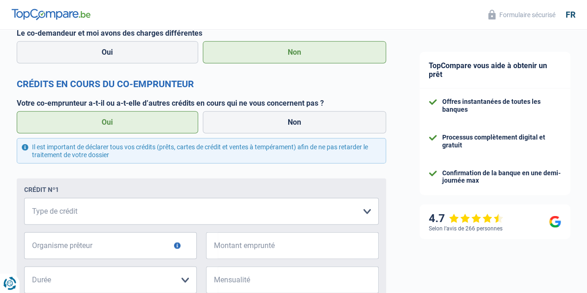
scroll to position [1058, 0]
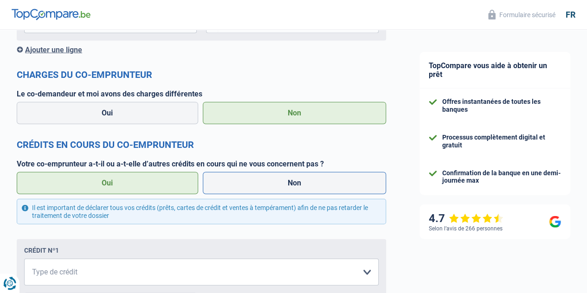
click at [238, 187] on label "Non" at bounding box center [295, 183] width 184 height 22
click at [238, 187] on input "Non" at bounding box center [295, 183] width 184 height 22
radio input "true"
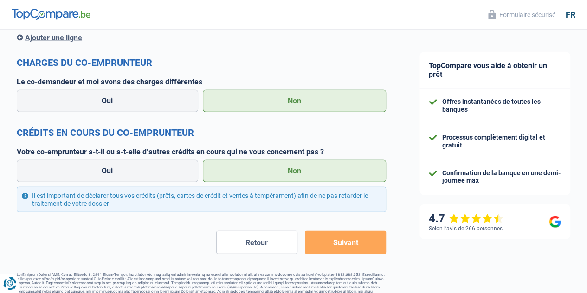
scroll to position [1084, 0]
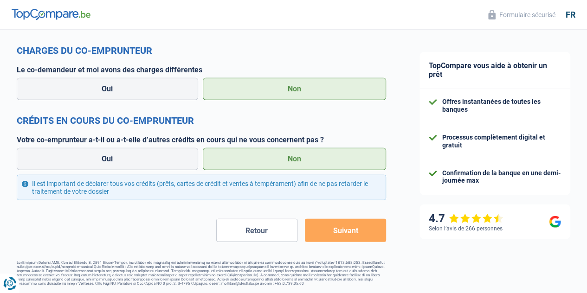
click at [320, 229] on button "Suivant" at bounding box center [345, 230] width 81 height 23
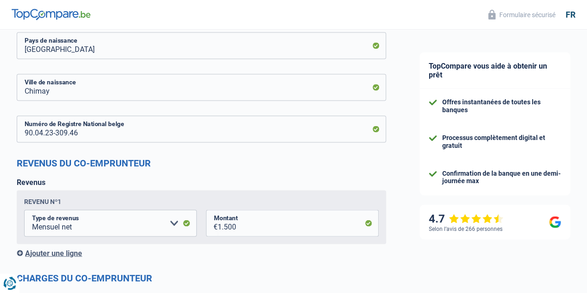
scroll to position [852, 0]
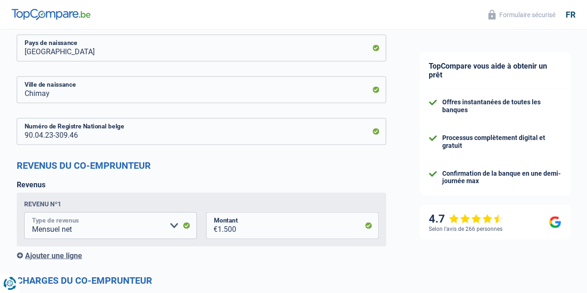
click at [136, 226] on select "Allocation d'handicap Allocations chômage Allocations familiales Chèques repas …" at bounding box center [110, 225] width 173 height 27
select select "other"
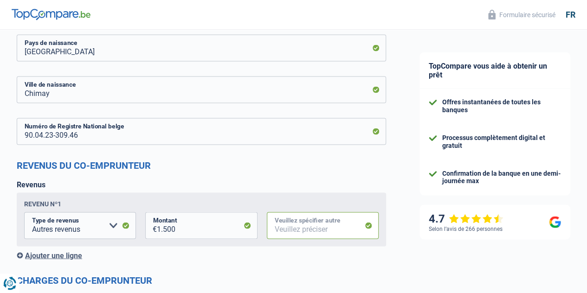
click at [306, 228] on input "Veuillez spécifier autre" at bounding box center [323, 225] width 112 height 27
type input "indépendant"
click at [349, 252] on div "Ajouter une ligne" at bounding box center [202, 255] width 370 height 9
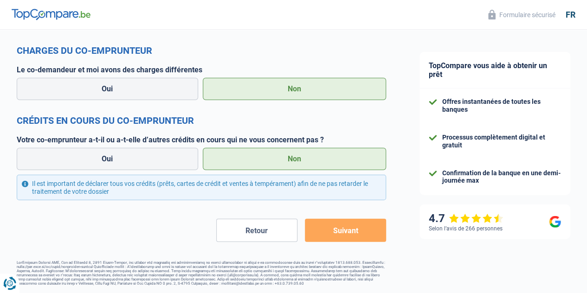
scroll to position [957, 0]
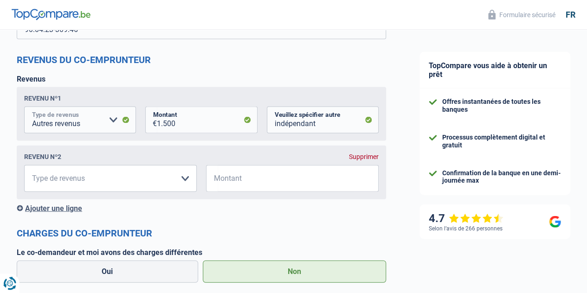
click at [110, 115] on select "Allocation d'handicap Allocations chômage Allocations familiales Chèques repas …" at bounding box center [80, 120] width 112 height 27
select select "netSalary"
click at [32, 108] on select "Allocation d'handicap Allocations chômage Allocations familiales Chèques repas …" at bounding box center [80, 120] width 112 height 27
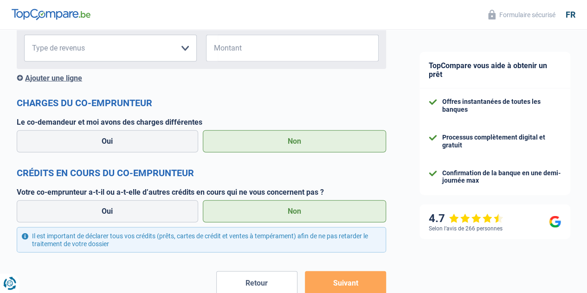
scroll to position [911, 0]
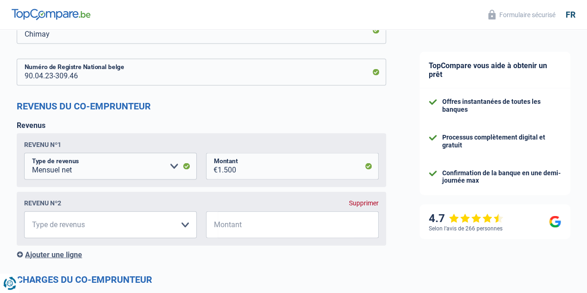
click at [349, 203] on div "Supprimer" at bounding box center [364, 203] width 30 height 7
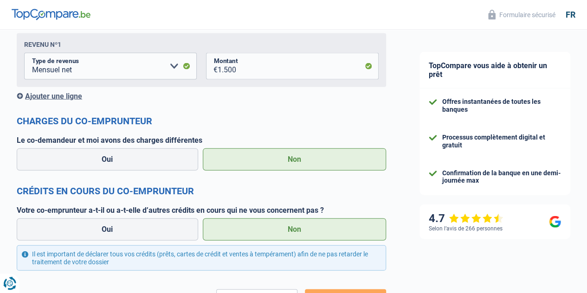
scroll to position [1084, 0]
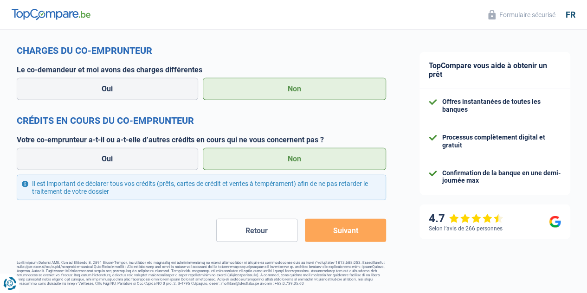
click at [341, 234] on button "Suivant" at bounding box center [345, 230] width 81 height 23
